Goal: Task Accomplishment & Management: Use online tool/utility

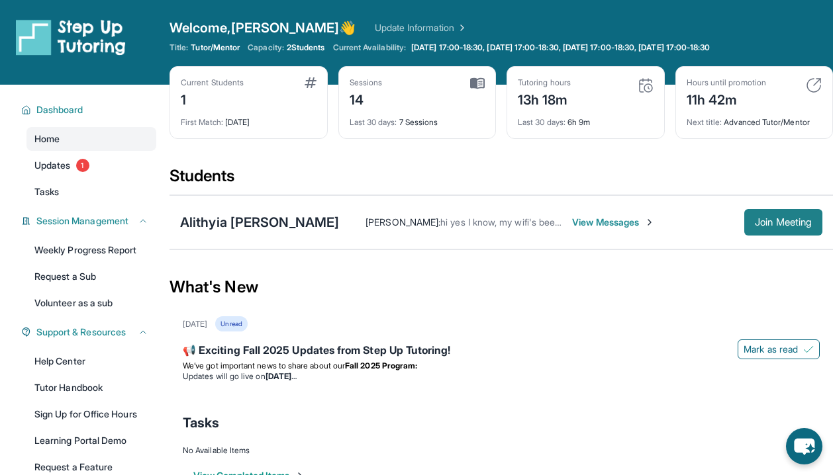
click at [792, 222] on span "Join Meeting" at bounding box center [783, 222] width 57 height 8
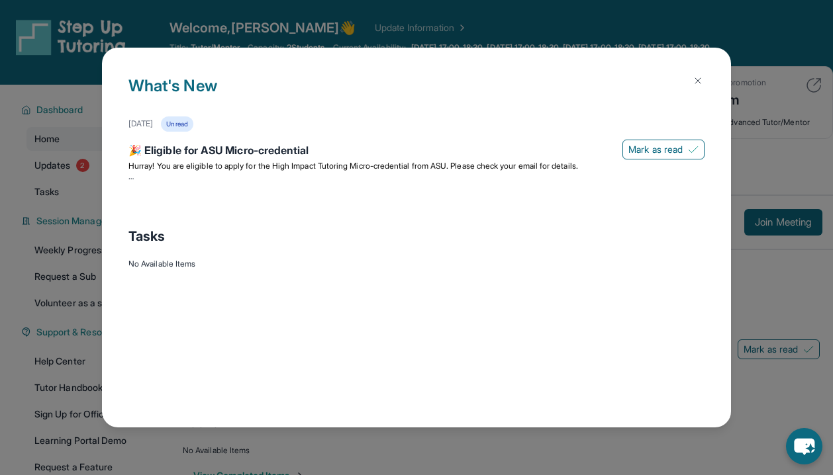
click at [707, 80] on button at bounding box center [697, 81] width 26 height 26
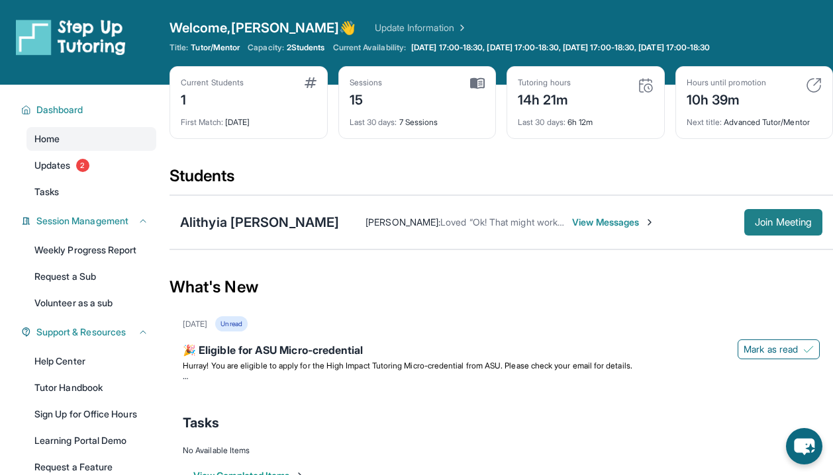
click at [765, 218] on span "Join Meeting" at bounding box center [783, 222] width 57 height 8
click at [782, 218] on span "Join Meeting" at bounding box center [783, 222] width 57 height 8
click at [60, 163] on span "Updates" at bounding box center [52, 165] width 36 height 13
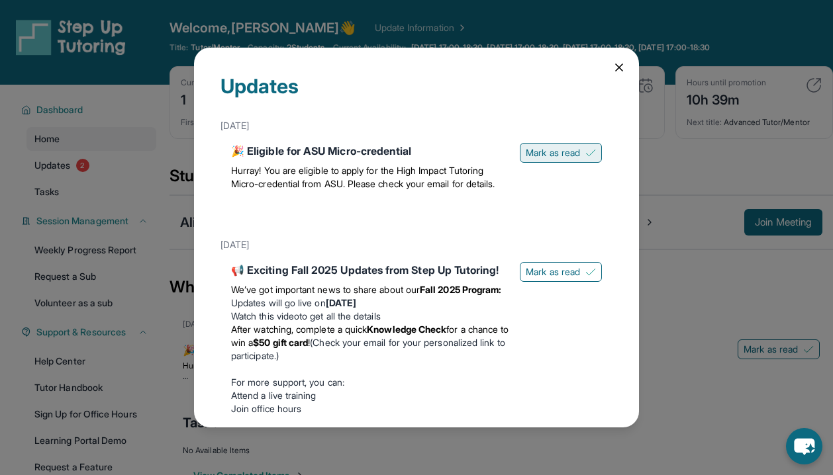
click at [534, 154] on span "Mark as read" at bounding box center [553, 152] width 54 height 13
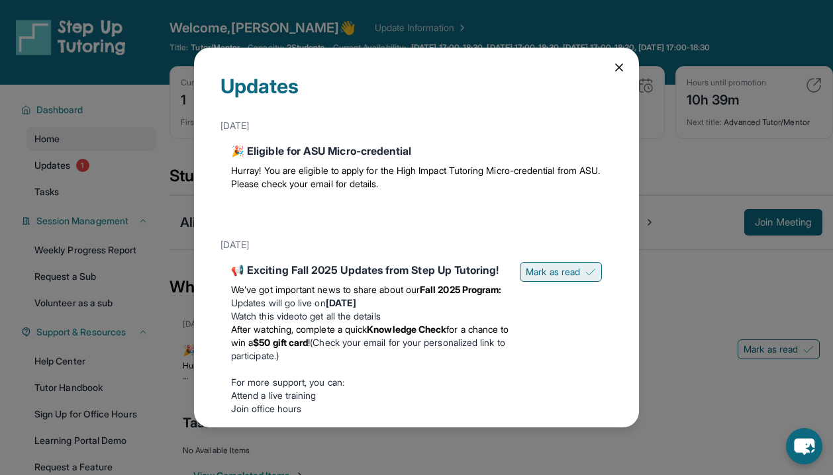
click at [561, 270] on span "Mark as read" at bounding box center [553, 271] width 54 height 13
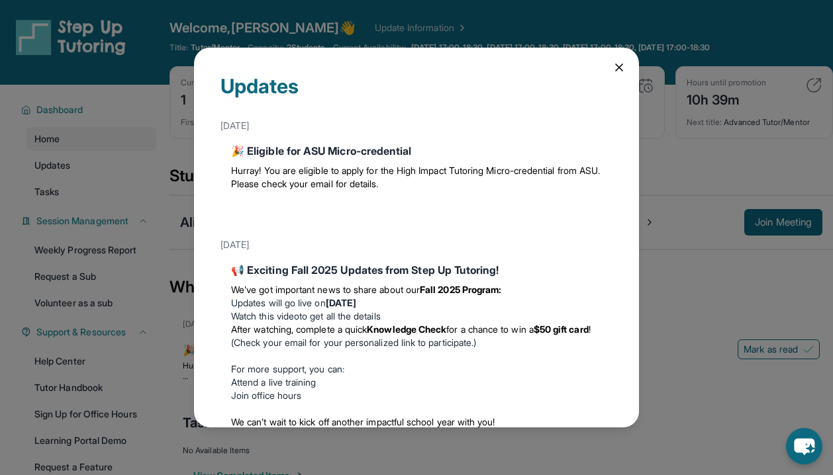
click at [615, 66] on icon at bounding box center [618, 67] width 13 height 13
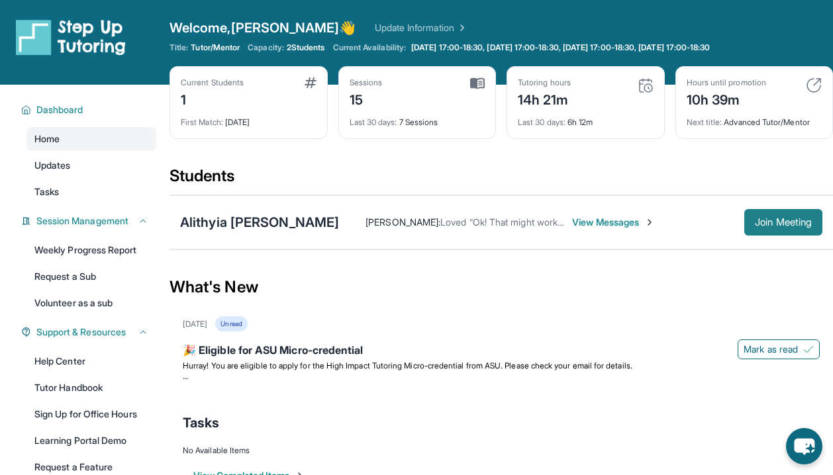
click at [770, 220] on span "Join Meeting" at bounding box center [783, 222] width 57 height 8
